Goal: Check status

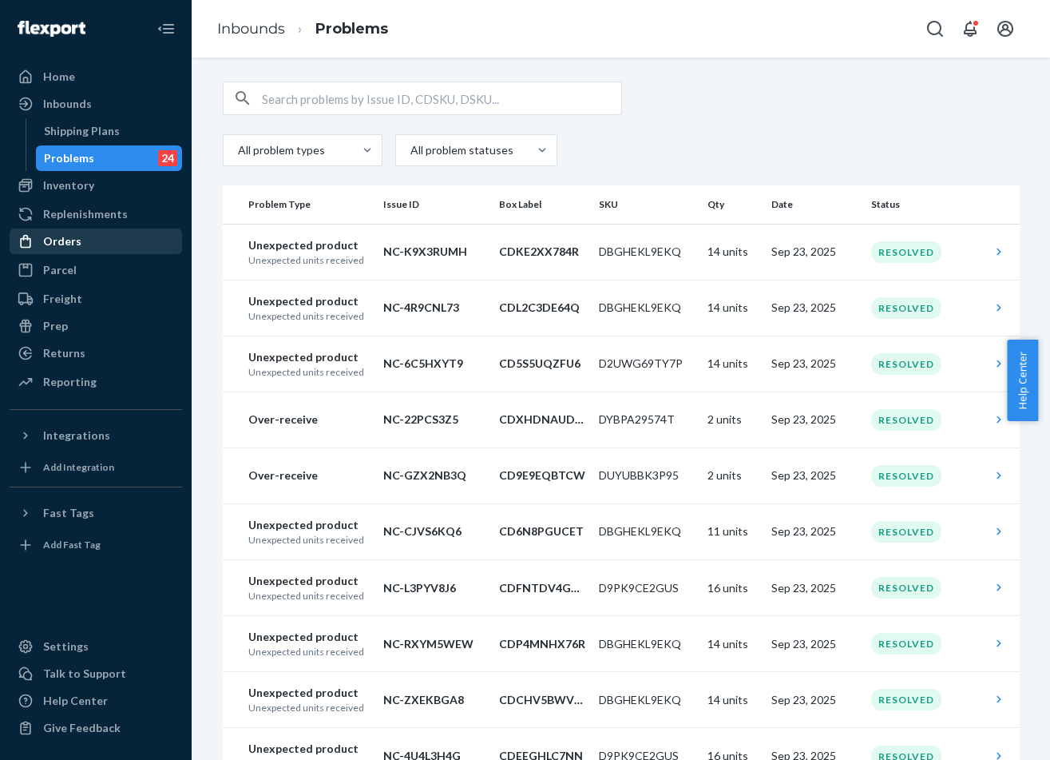
click at [70, 240] on div "Orders" at bounding box center [62, 241] width 38 height 16
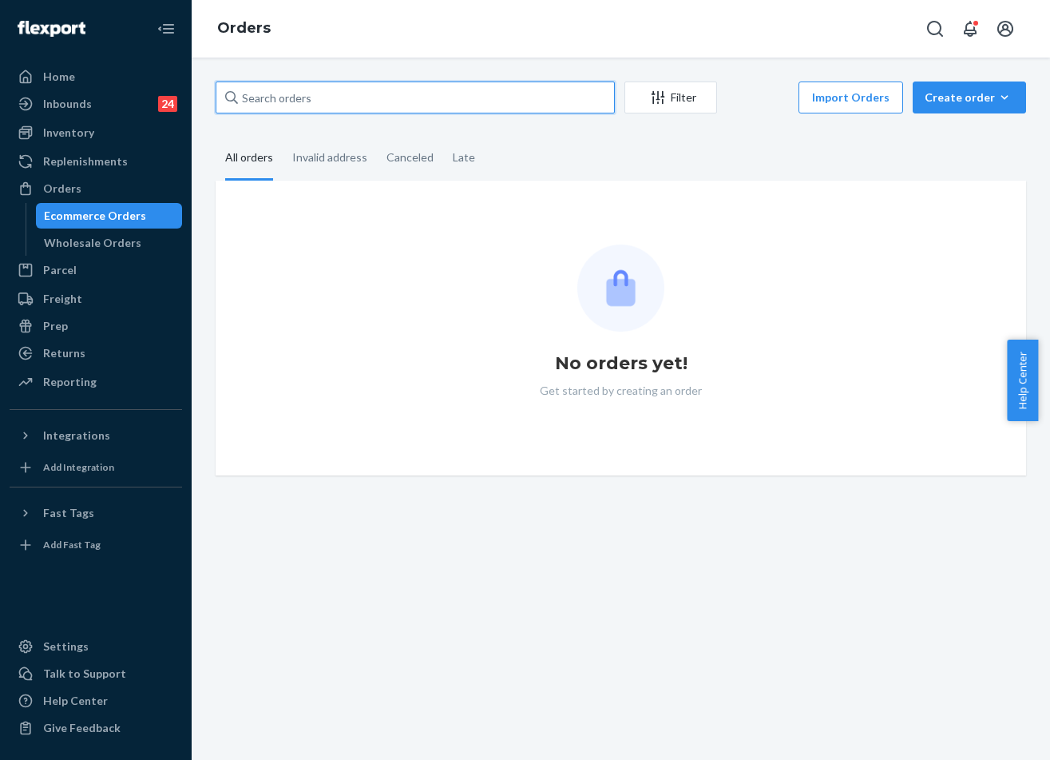
click at [379, 103] on input "text" at bounding box center [415, 97] width 399 height 32
paste input "255267517"
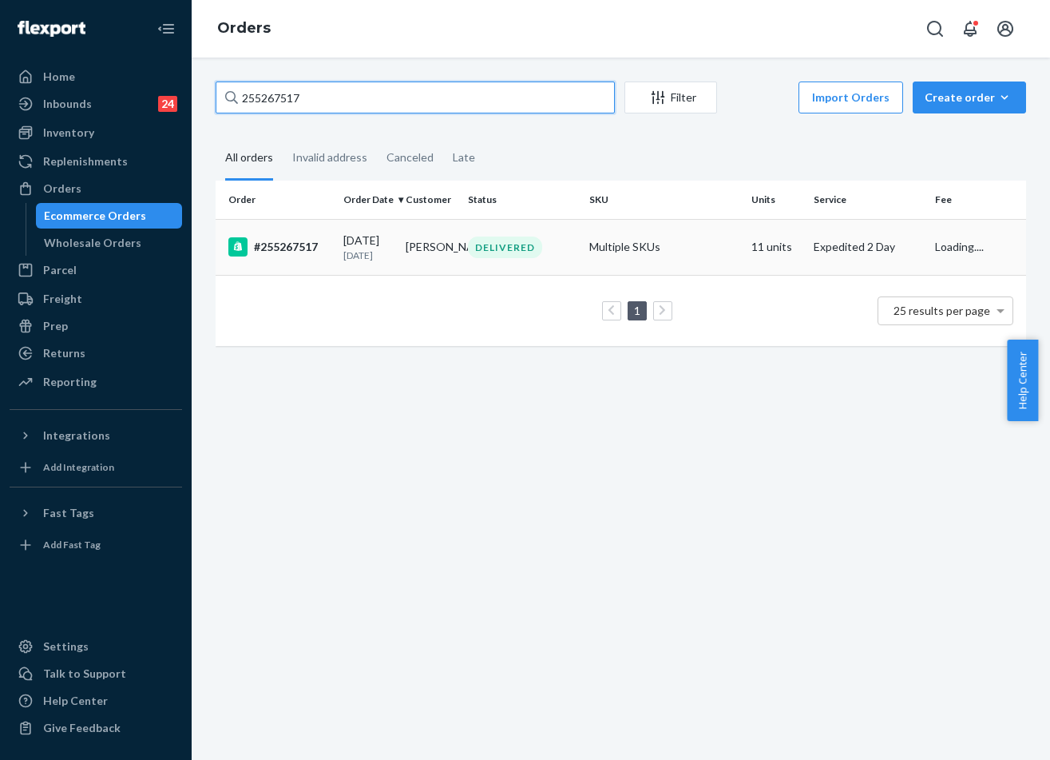
type input "255267517"
click at [453, 244] on td "[PERSON_NAME]" at bounding box center [430, 247] width 62 height 56
